Goal: Transaction & Acquisition: Subscribe to service/newsletter

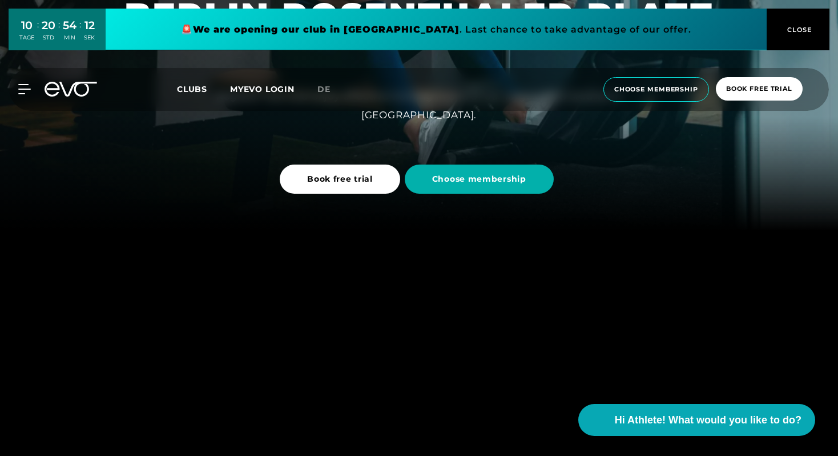
scroll to position [204, 0]
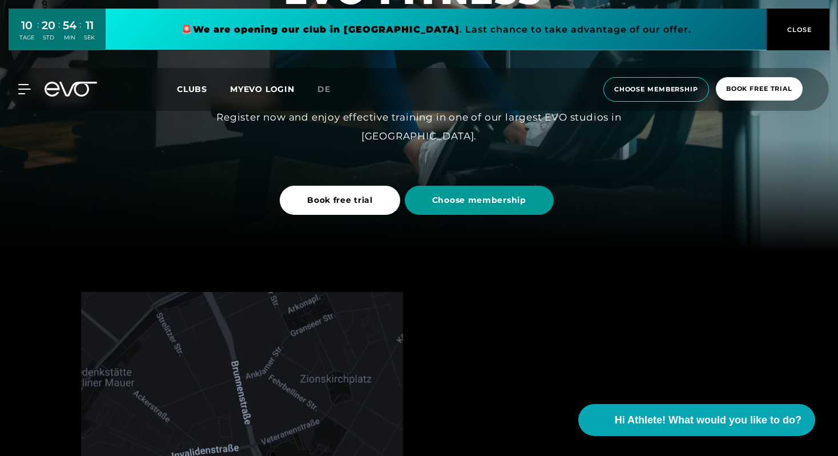
click at [469, 214] on span "Choose membership" at bounding box center [479, 200] width 149 height 29
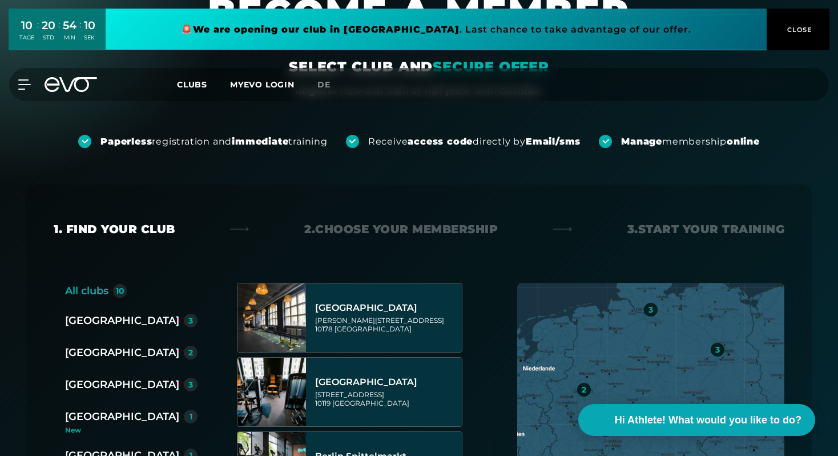
scroll to position [284, 0]
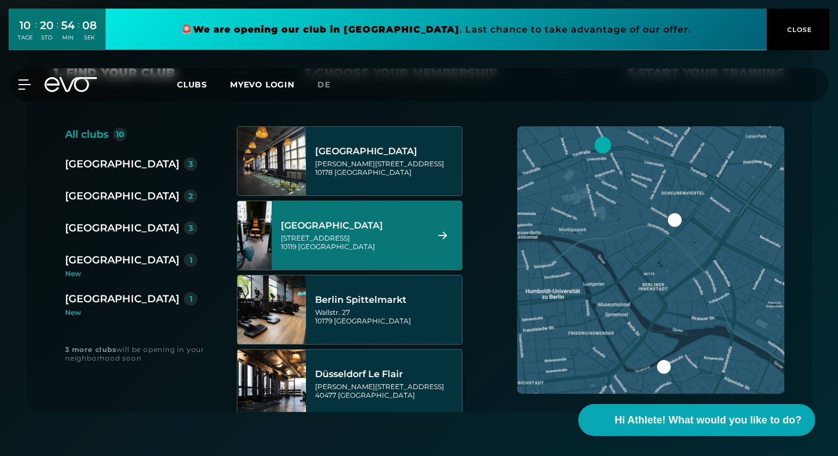
click at [359, 227] on div "[GEOGRAPHIC_DATA]" at bounding box center [352, 225] width 143 height 11
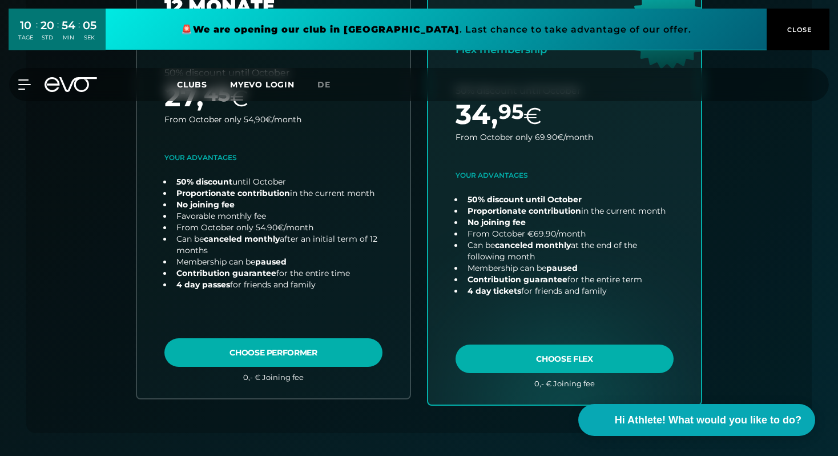
scroll to position [401, 0]
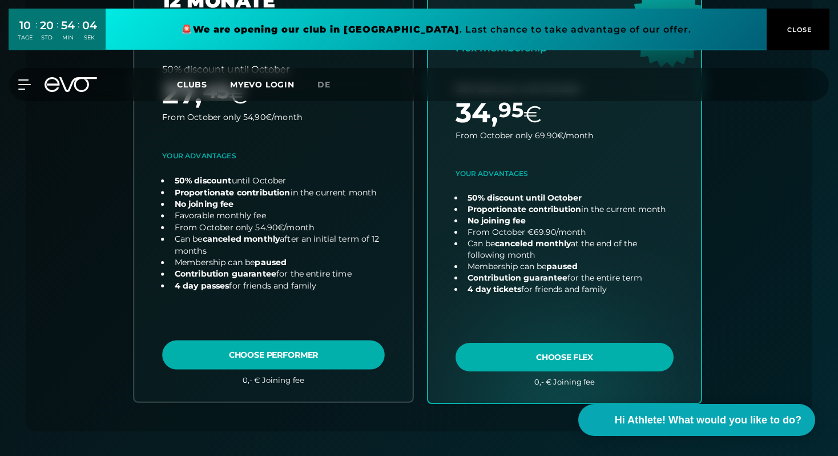
click at [281, 352] on link "choose plan" at bounding box center [273, 176] width 279 height 449
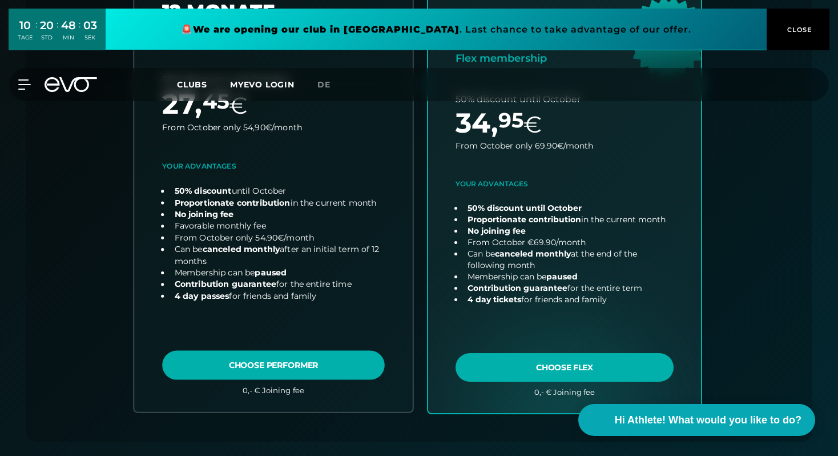
scroll to position [427, 0]
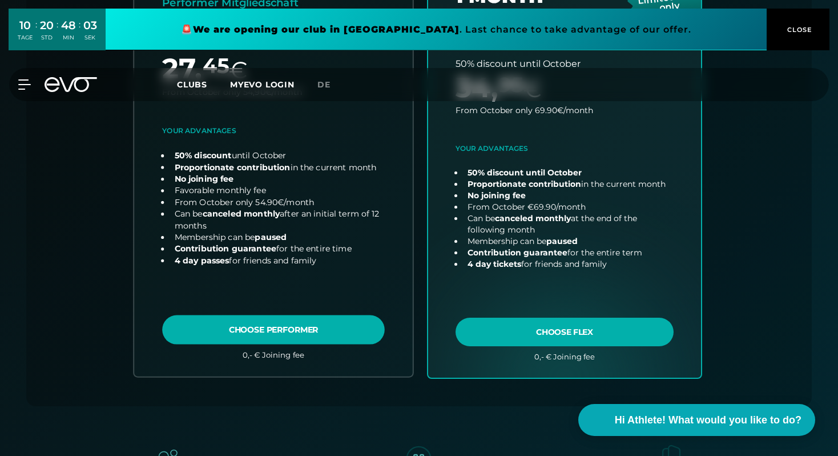
click at [308, 323] on link "choose plan" at bounding box center [273, 151] width 279 height 449
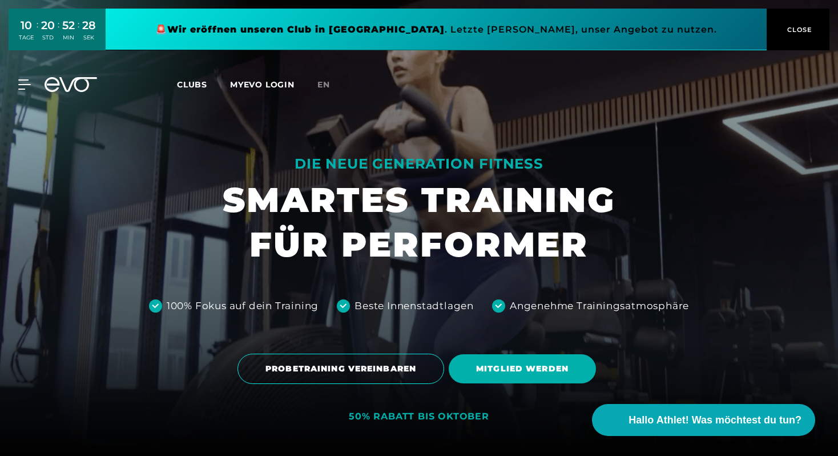
click at [248, 82] on link "MYEVO LOGIN" at bounding box center [262, 84] width 65 height 10
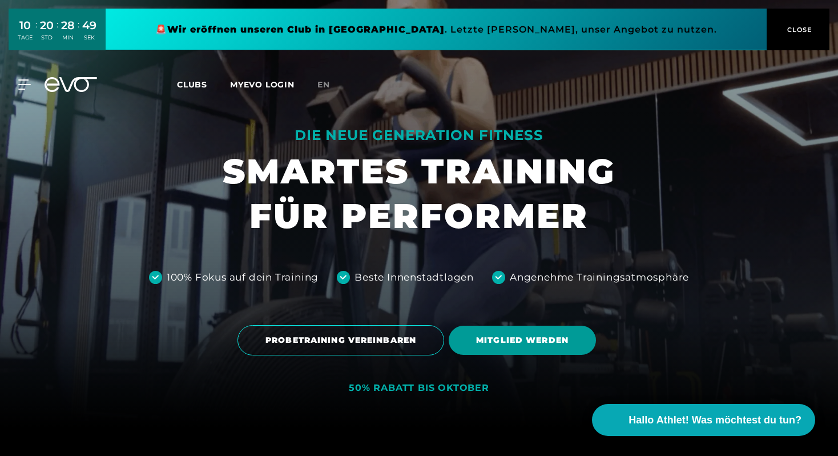
scroll to position [29, 0]
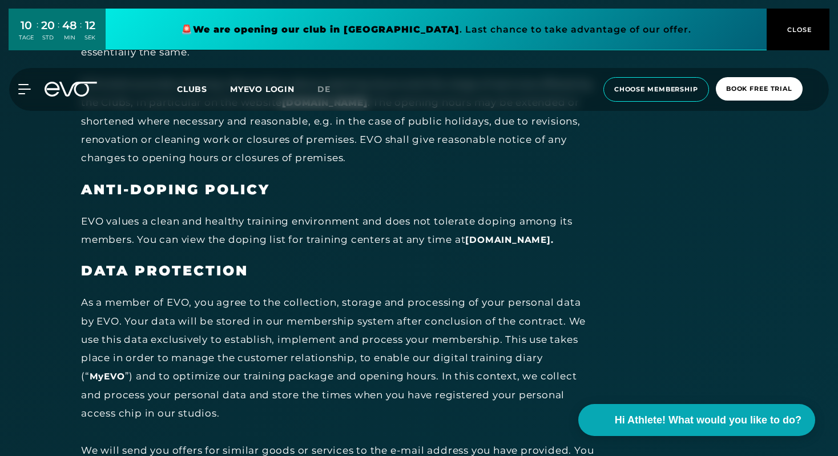
scroll to position [5122, 0]
